Goal: Use online tool/utility

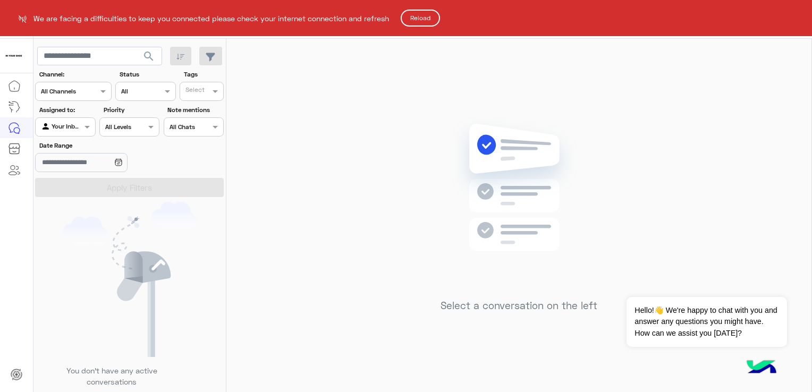
click at [424, 11] on button "Reload" at bounding box center [420, 18] width 39 height 17
